Goal: Transaction & Acquisition: Purchase product/service

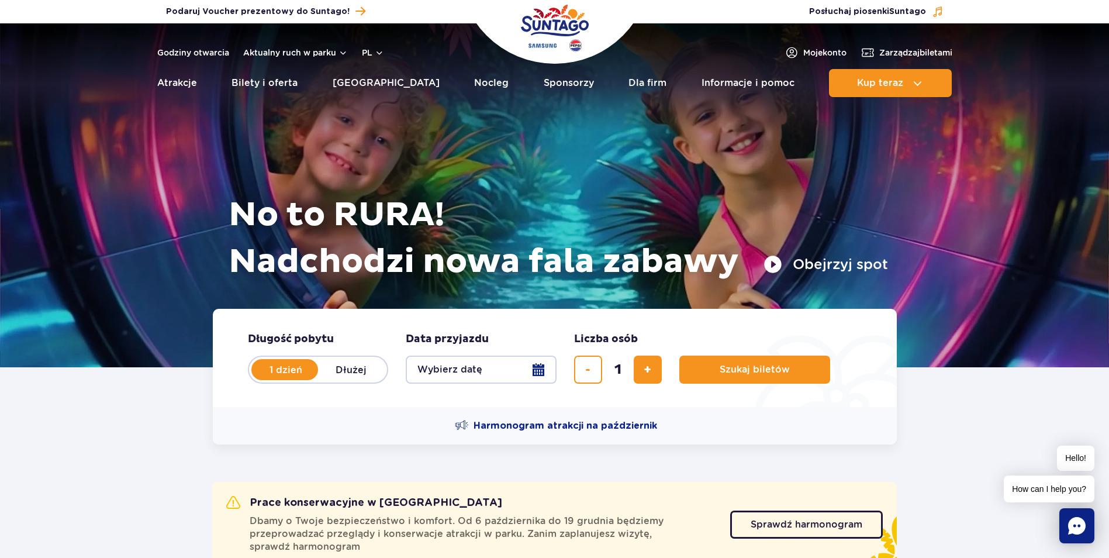
click at [533, 375] on button "Wybierz datę" at bounding box center [481, 370] width 151 height 28
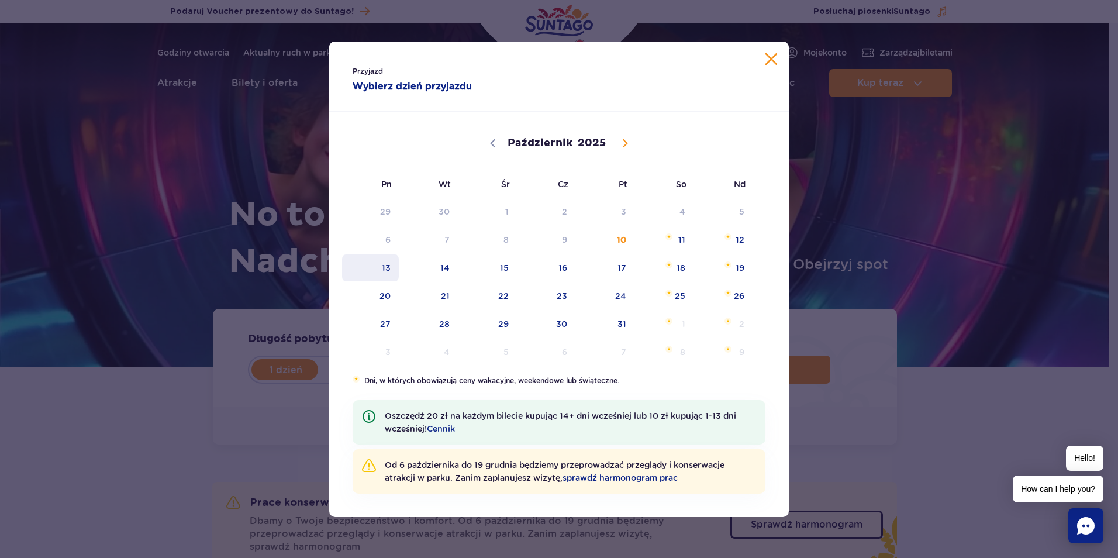
click at [388, 269] on span "13" at bounding box center [370, 267] width 59 height 27
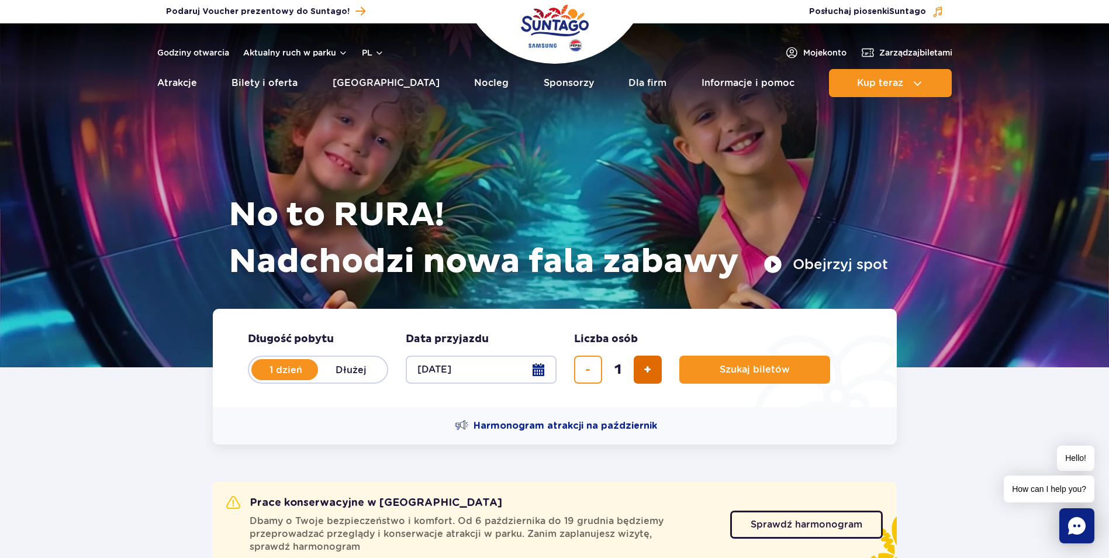
click at [650, 370] on span "dodaj bilet" at bounding box center [648, 370] width 8 height 0
type input "3"
click at [733, 371] on span "Szukaj biletów" at bounding box center [750, 369] width 70 height 11
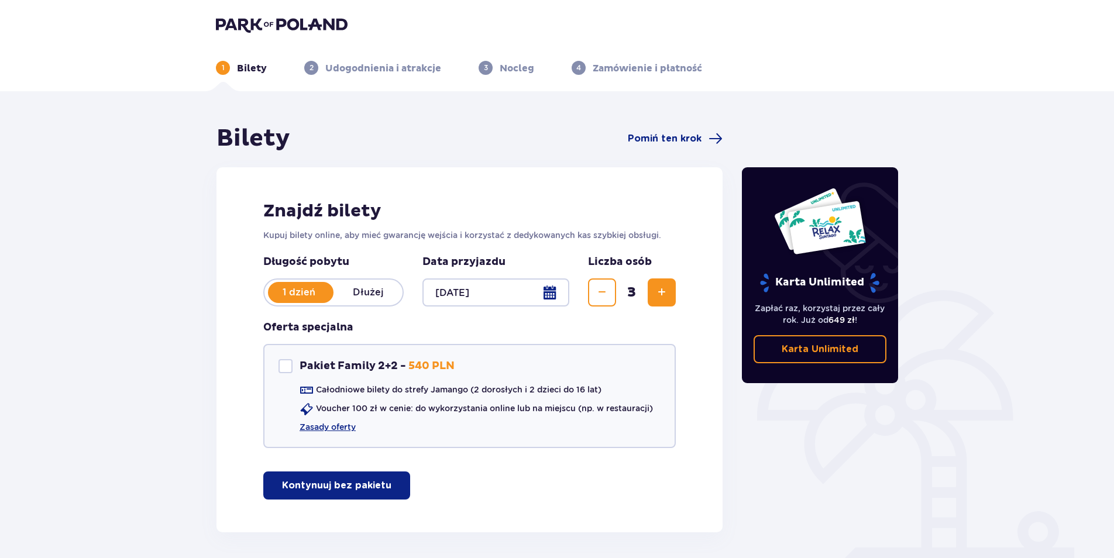
click at [311, 487] on p "Kontynuuj bez pakietu" at bounding box center [336, 485] width 109 height 13
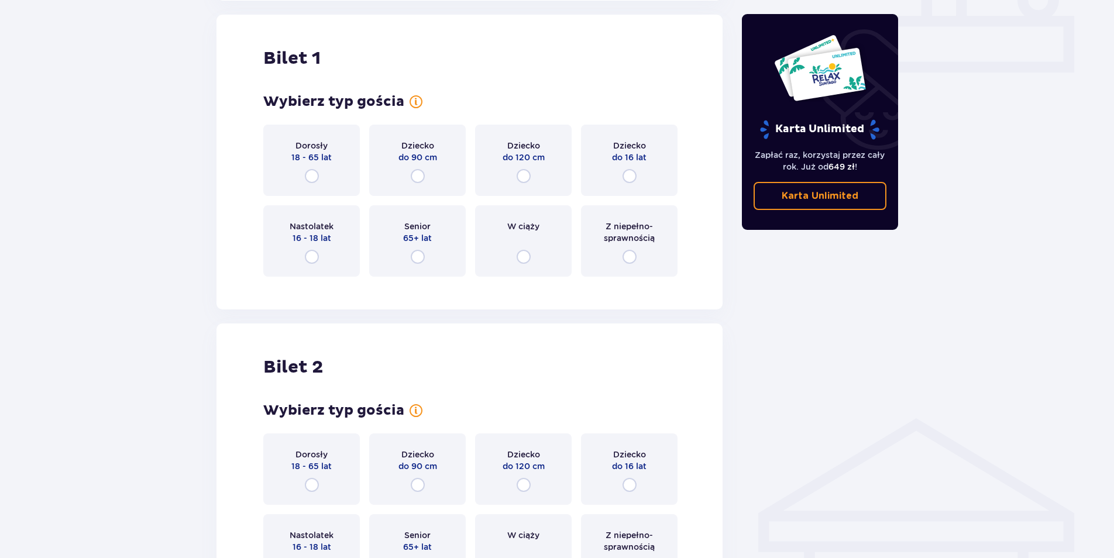
scroll to position [532, 0]
click at [308, 178] on input "radio" at bounding box center [312, 175] width 14 height 14
radio input "true"
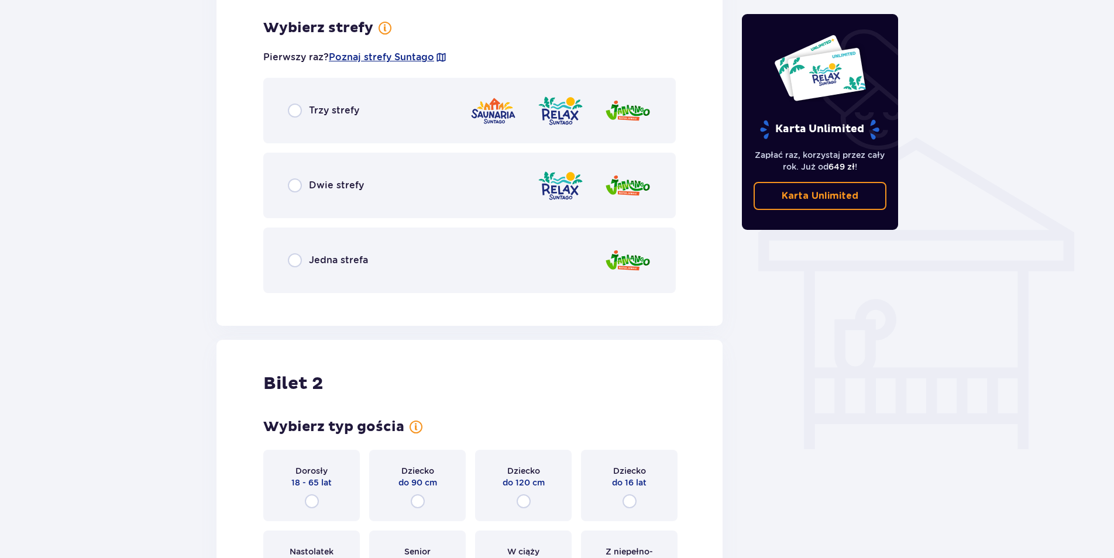
scroll to position [818, 0]
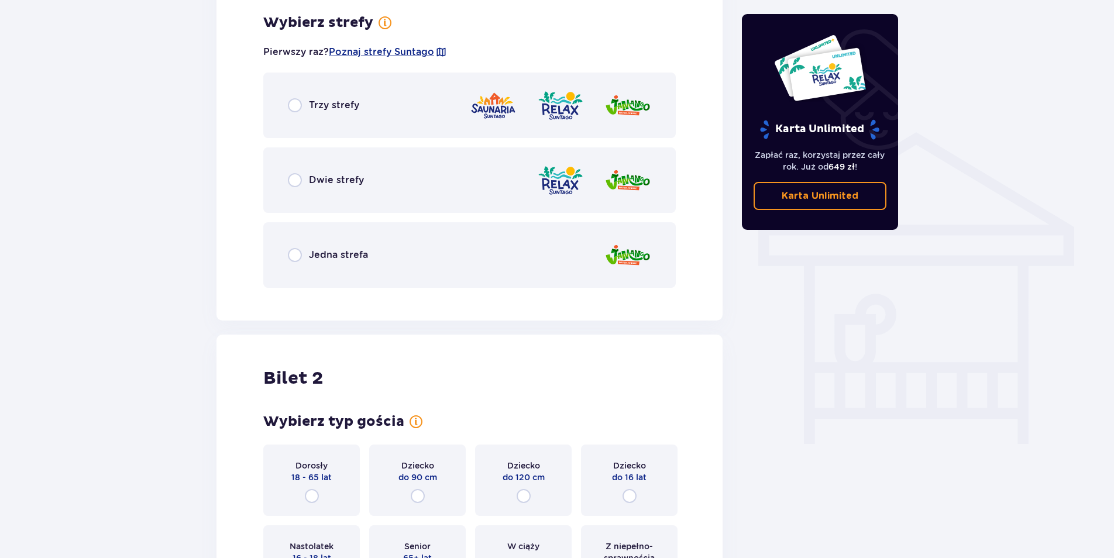
click at [305, 498] on input "radio" at bounding box center [312, 496] width 14 height 14
radio input "true"
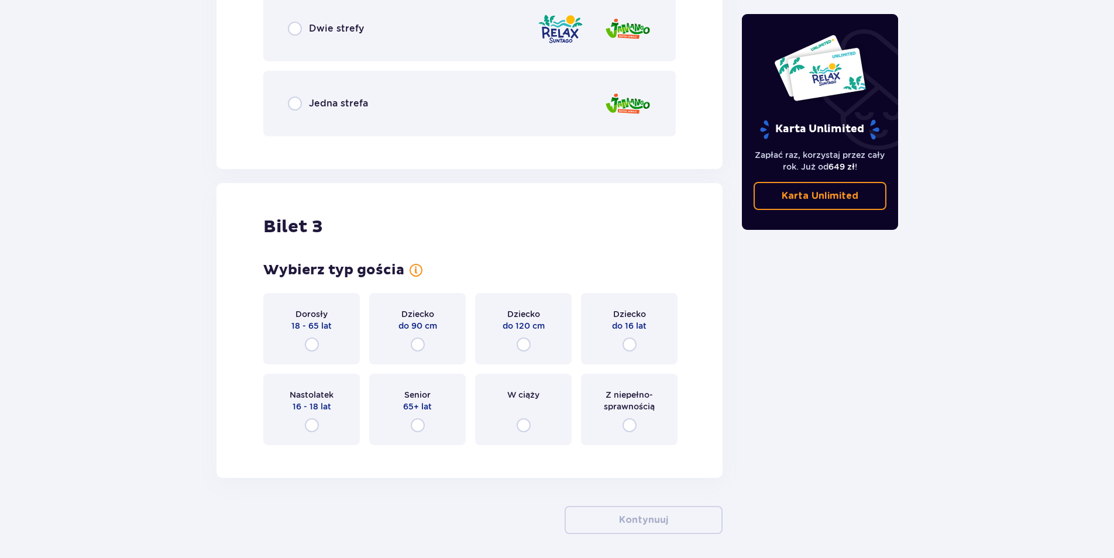
scroll to position [1599, 0]
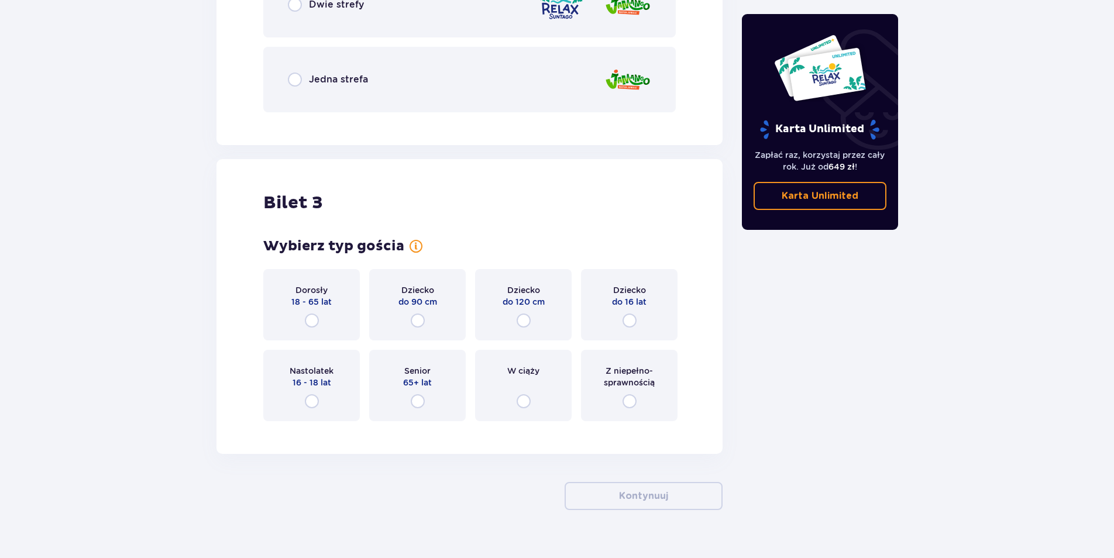
click at [628, 322] on input "radio" at bounding box center [629, 320] width 14 height 14
radio input "true"
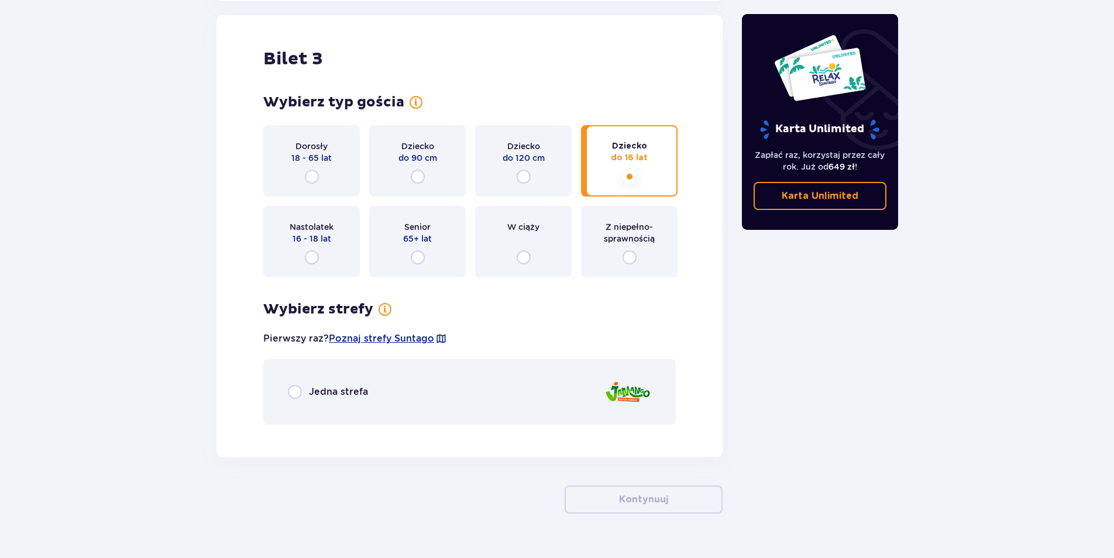
scroll to position [1769, 0]
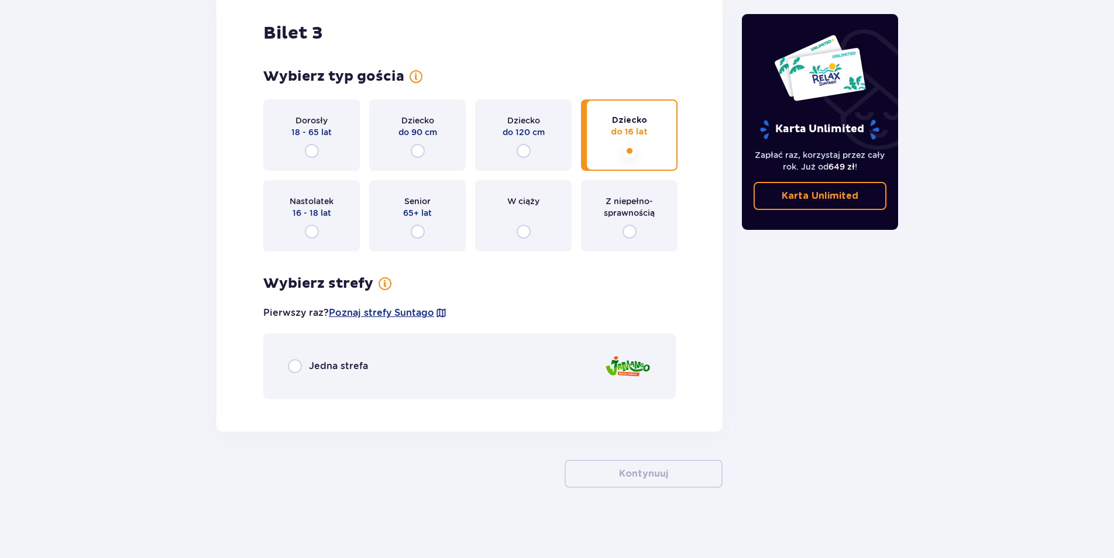
click at [295, 371] on input "radio" at bounding box center [295, 366] width 14 height 14
radio input "true"
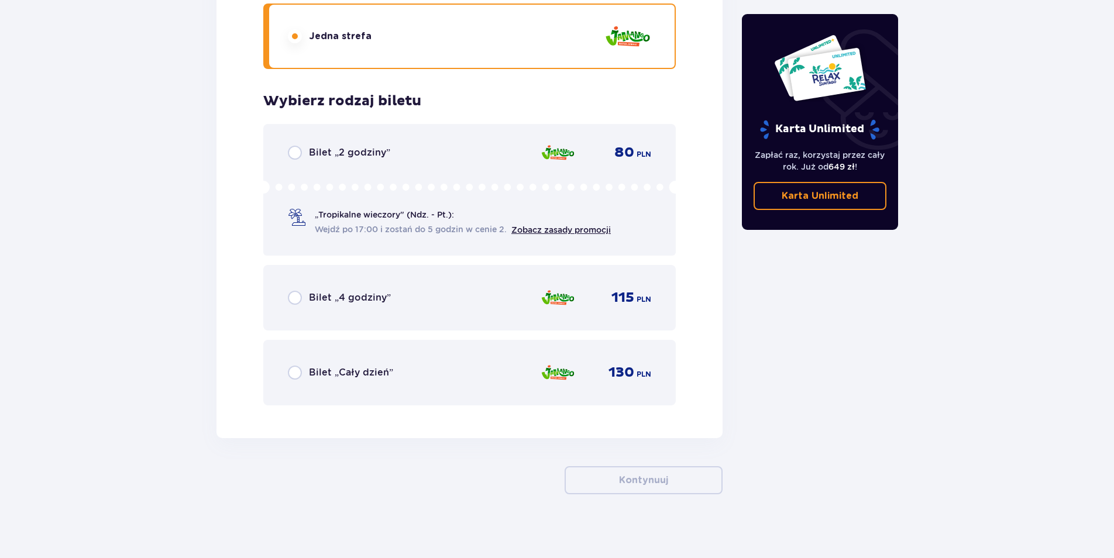
scroll to position [2105, 0]
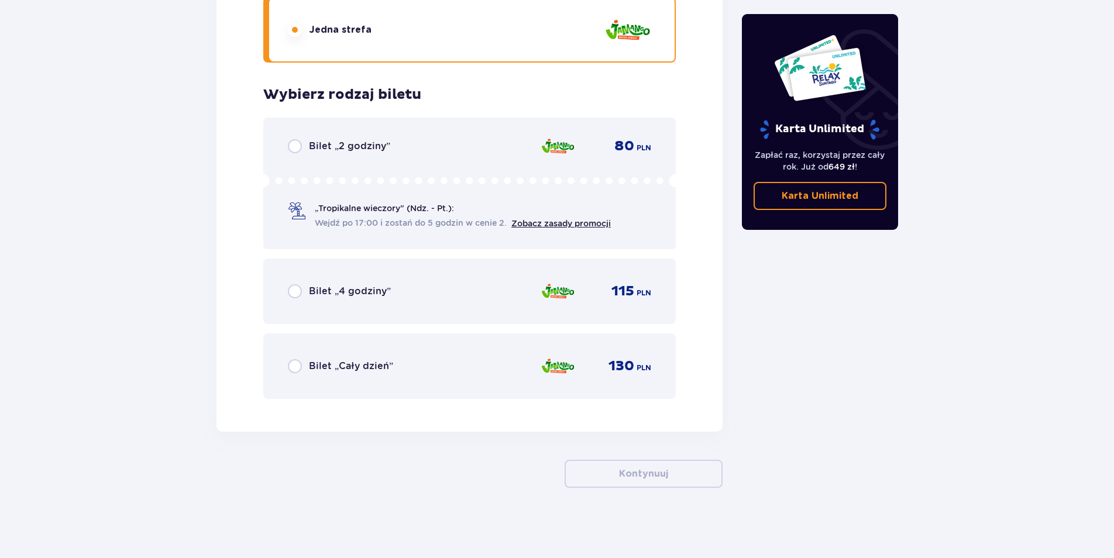
click at [298, 291] on input "radio" at bounding box center [295, 291] width 14 height 14
radio input "true"
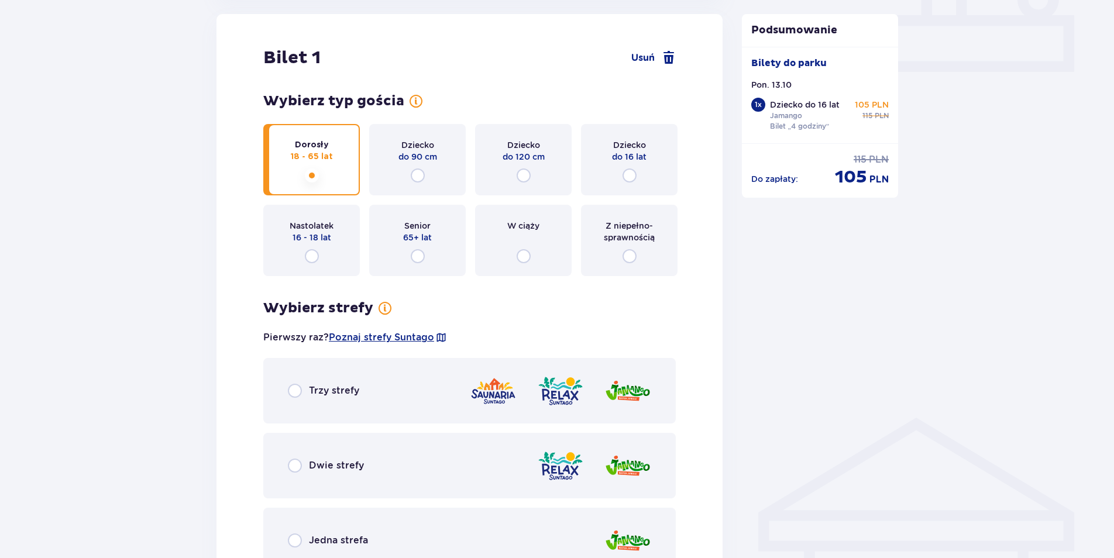
scroll to position [649, 0]
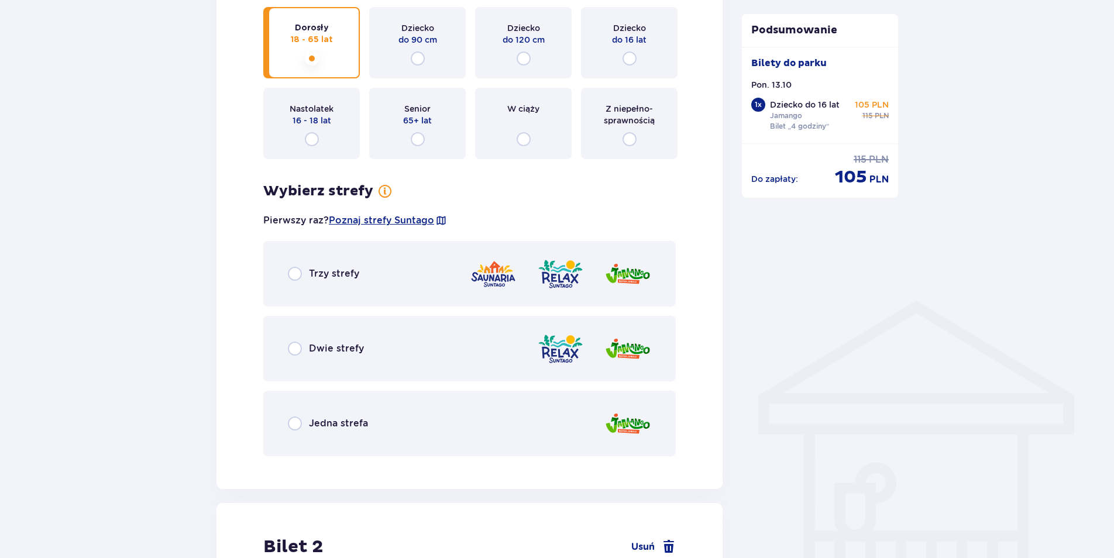
click at [297, 419] on input "radio" at bounding box center [295, 423] width 14 height 14
radio input "true"
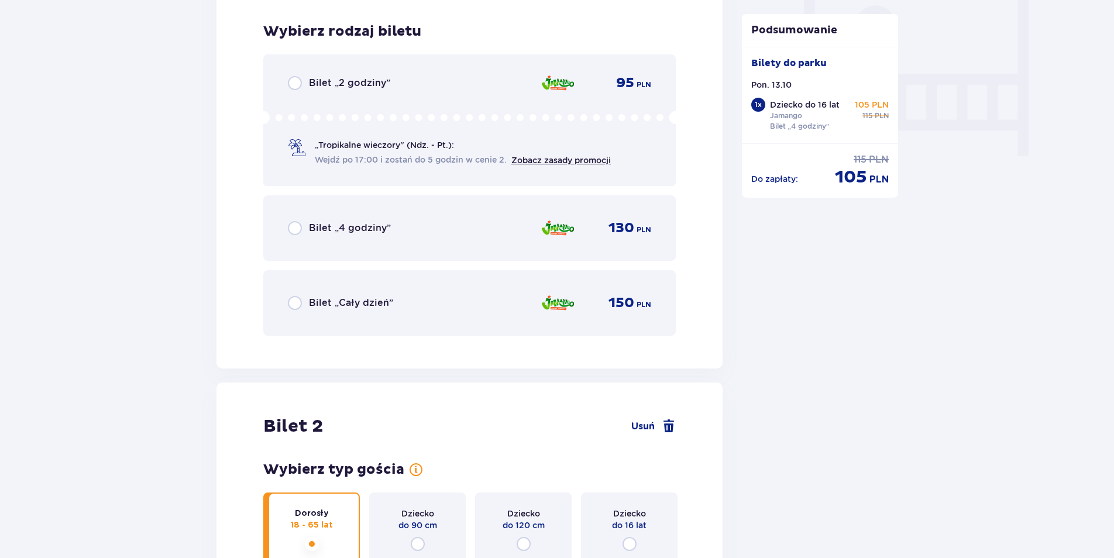
scroll to position [1115, 0]
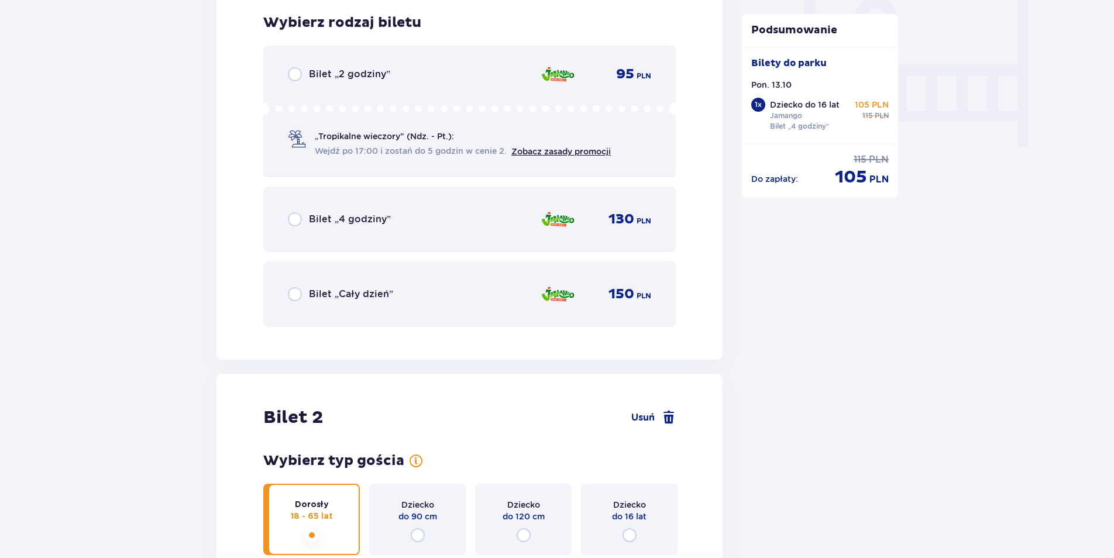
click at [299, 221] on input "radio" at bounding box center [295, 219] width 14 height 14
radio input "true"
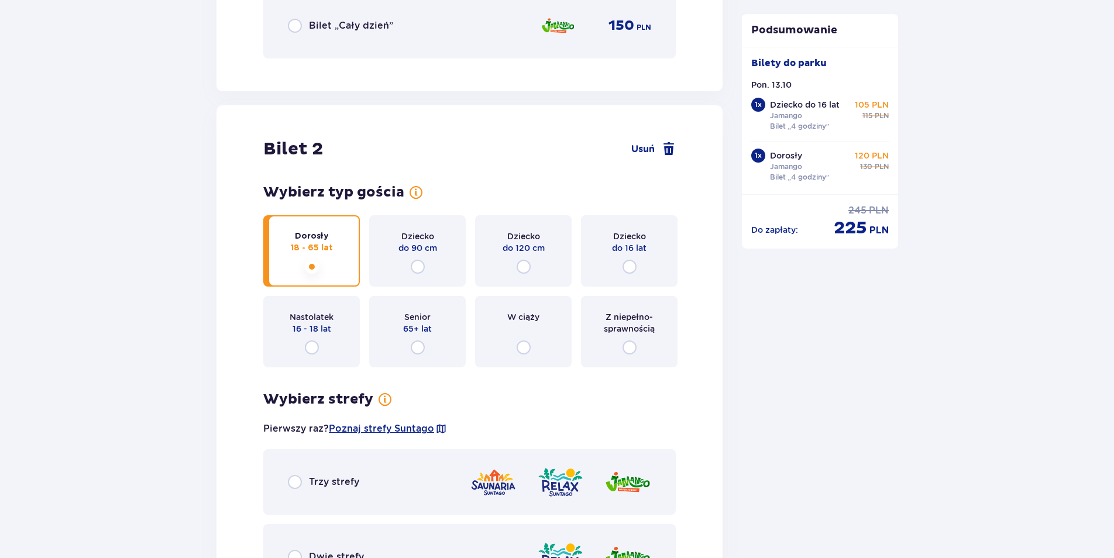
scroll to position [1474, 0]
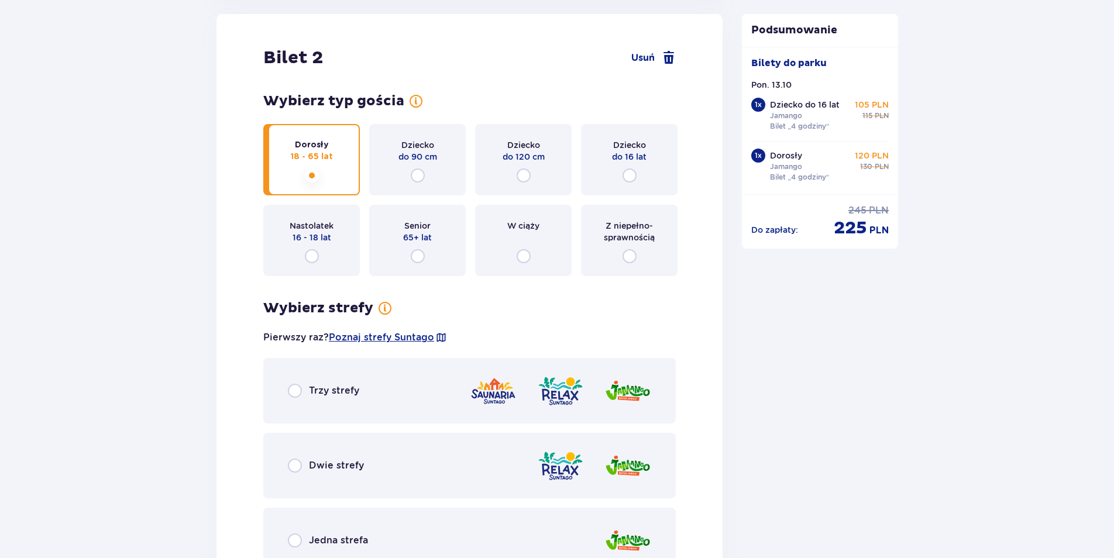
click at [292, 536] on input "radio" at bounding box center [295, 540] width 14 height 14
radio input "true"
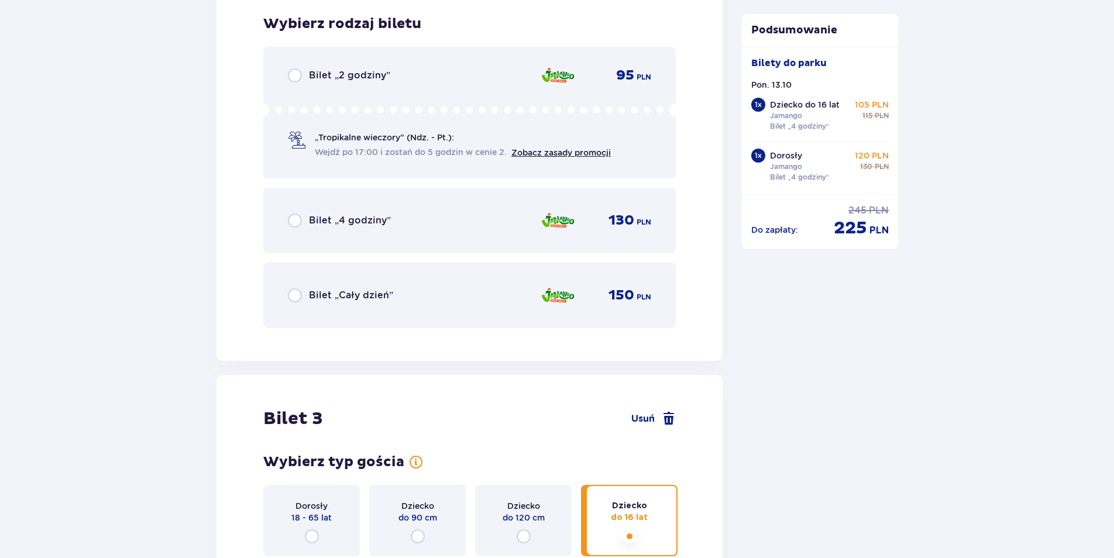
scroll to position [2057, 0]
click at [298, 213] on input "radio" at bounding box center [295, 219] width 14 height 14
radio input "true"
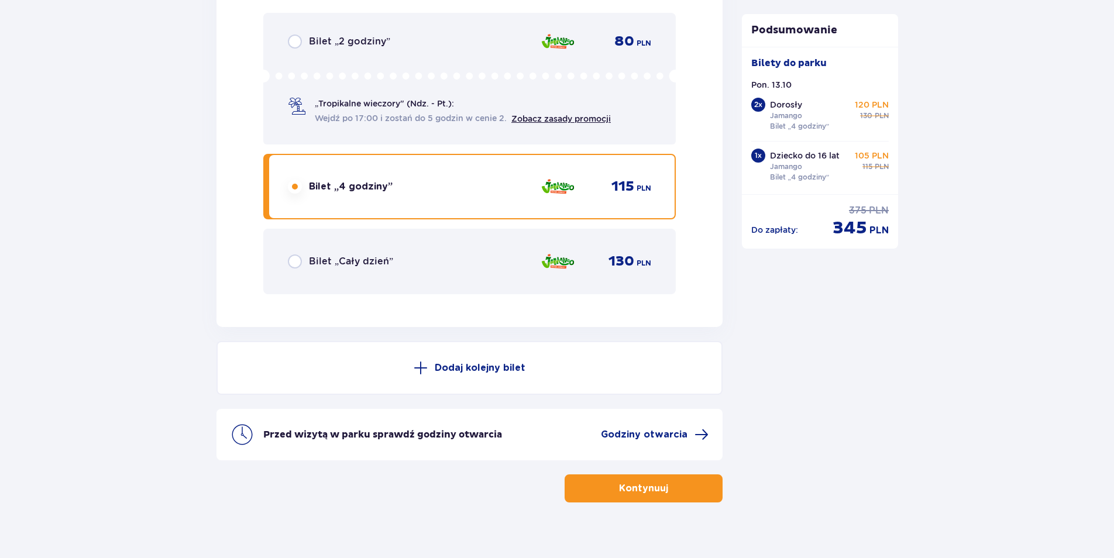
scroll to position [2897, 0]
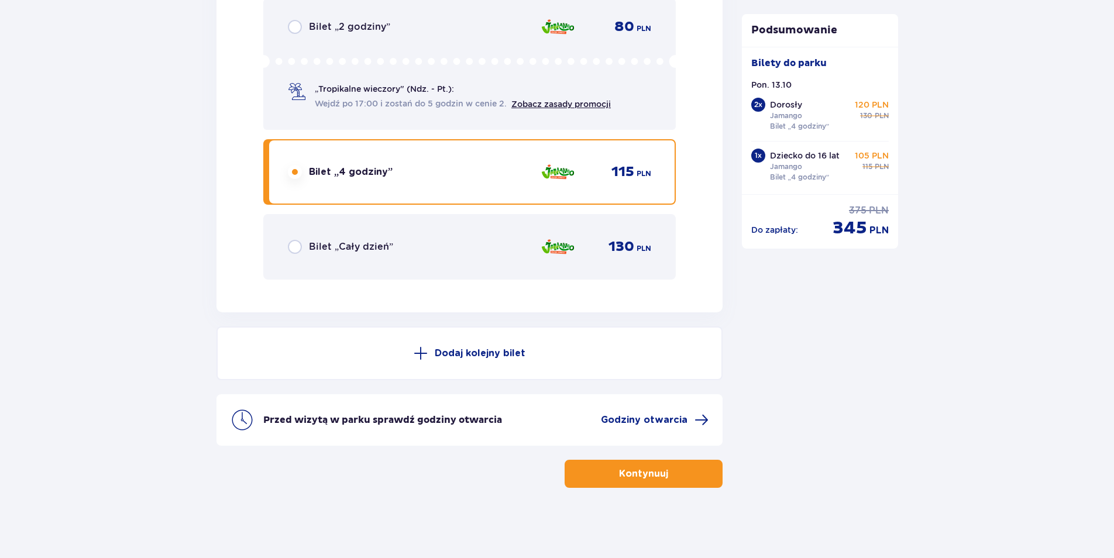
click at [619, 480] on p "Kontynuuj" at bounding box center [643, 473] width 49 height 13
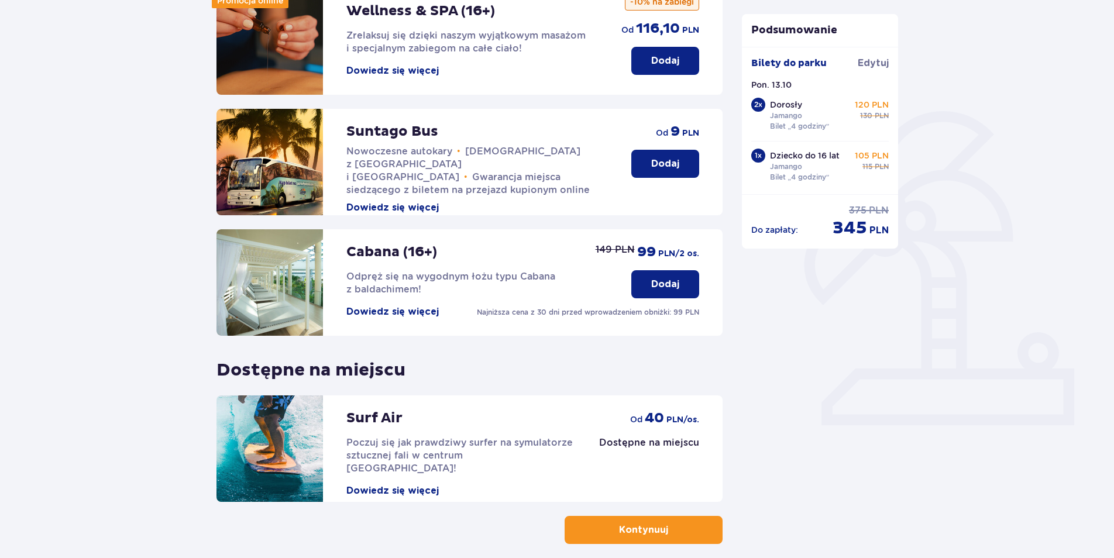
scroll to position [234, 0]
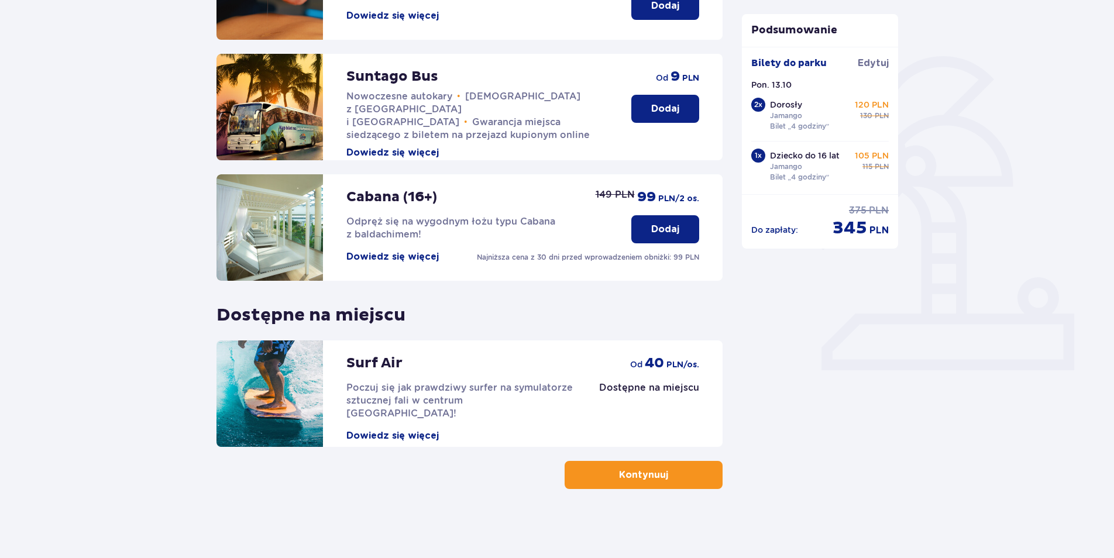
click at [605, 465] on button "Kontynuuj" at bounding box center [643, 475] width 158 height 28
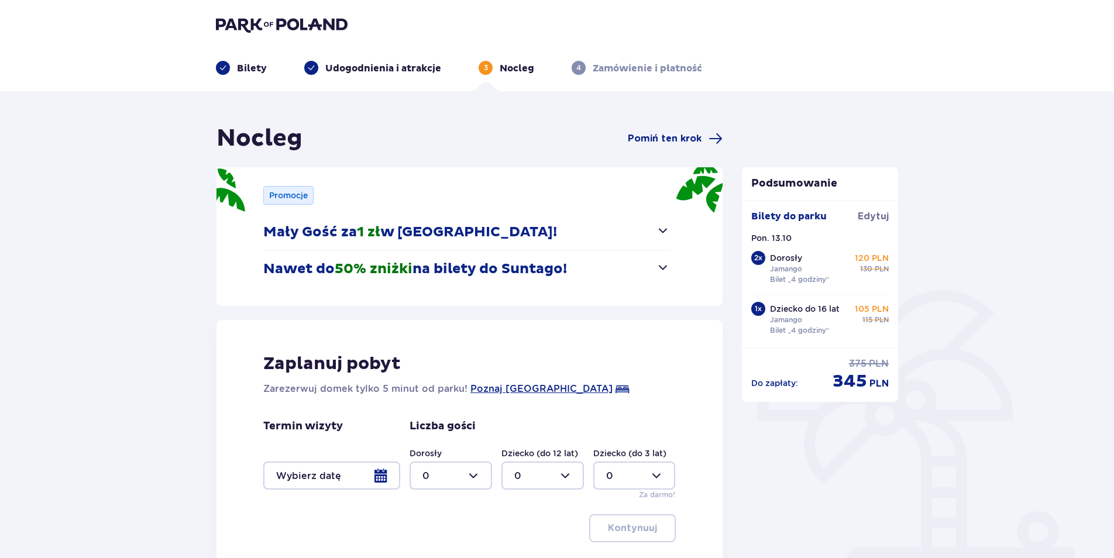
click at [659, 232] on span "button" at bounding box center [663, 230] width 14 height 14
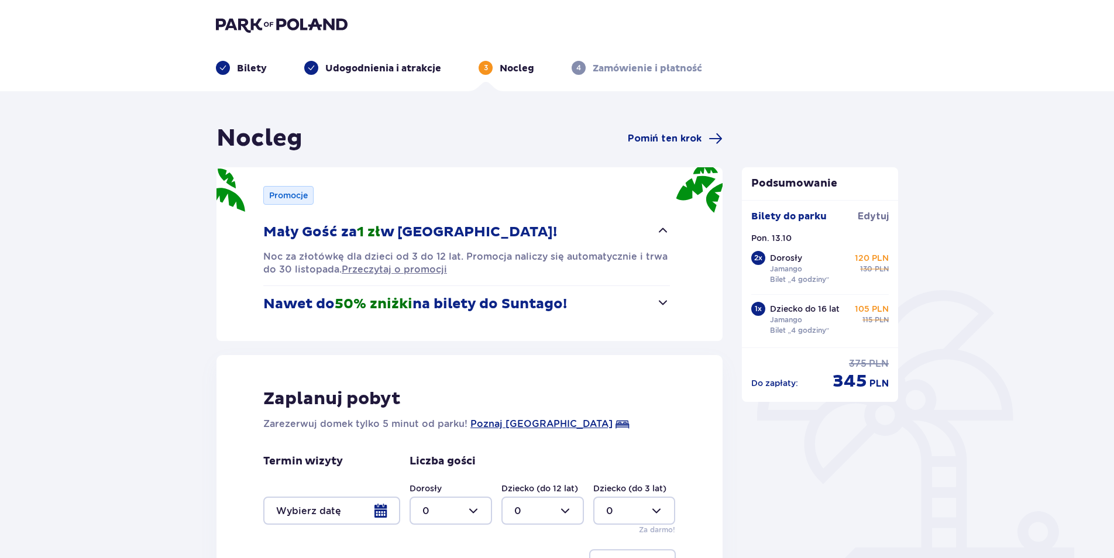
click at [654, 306] on button "Nawet do 50% zniżki na bilety do [GEOGRAPHIC_DATA]!" at bounding box center [466, 304] width 406 height 36
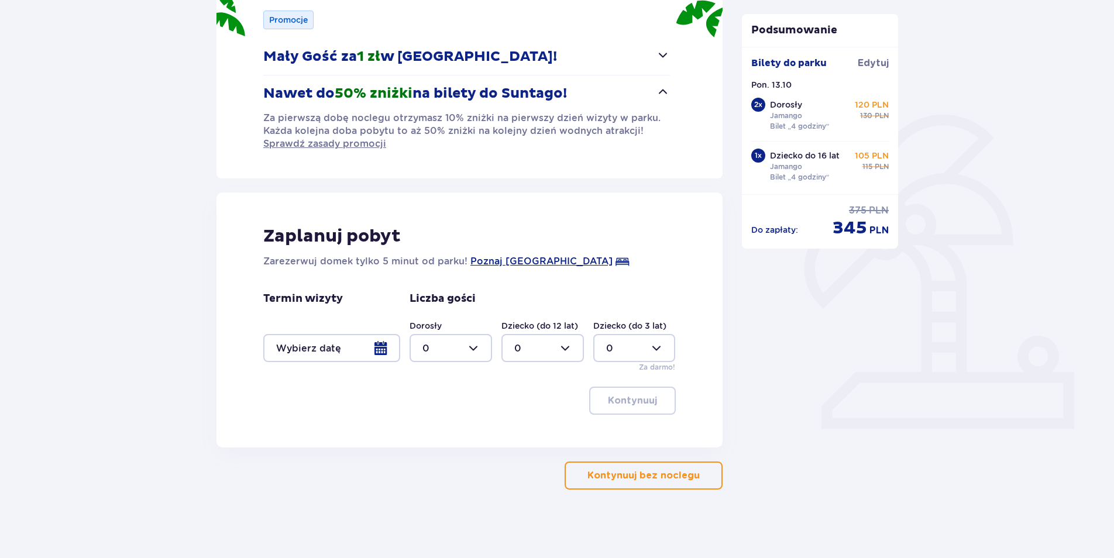
scroll to position [177, 0]
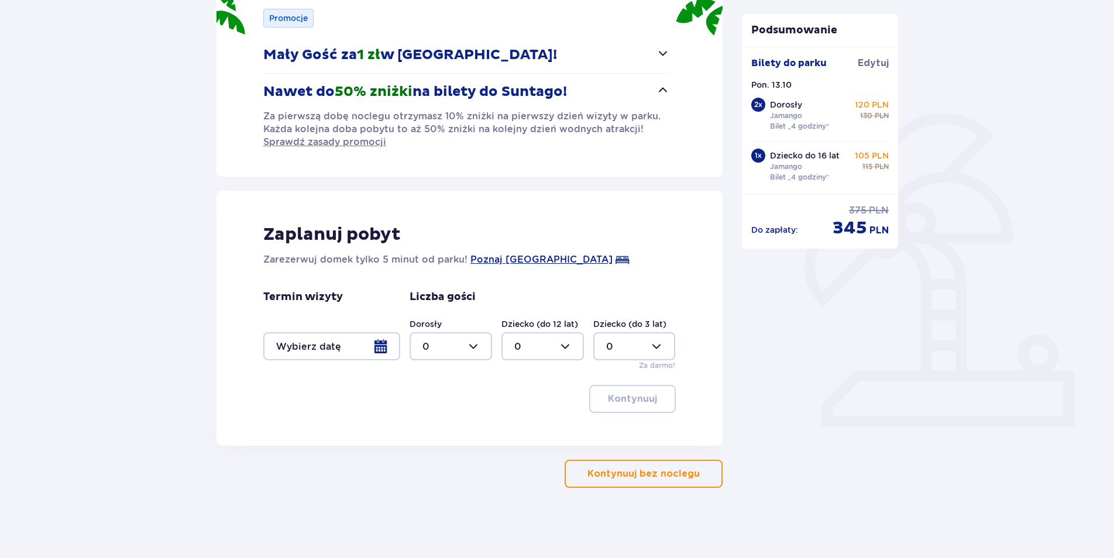
click at [578, 475] on button "Kontynuuj bez noclegu" at bounding box center [643, 474] width 158 height 28
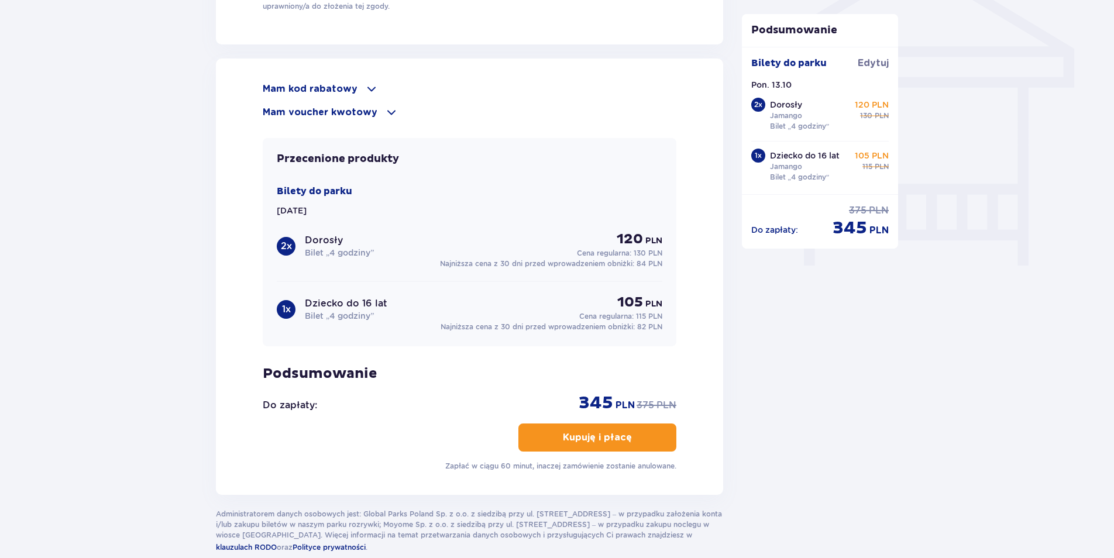
scroll to position [1059, 0]
